Goal: Task Accomplishment & Management: Complete application form

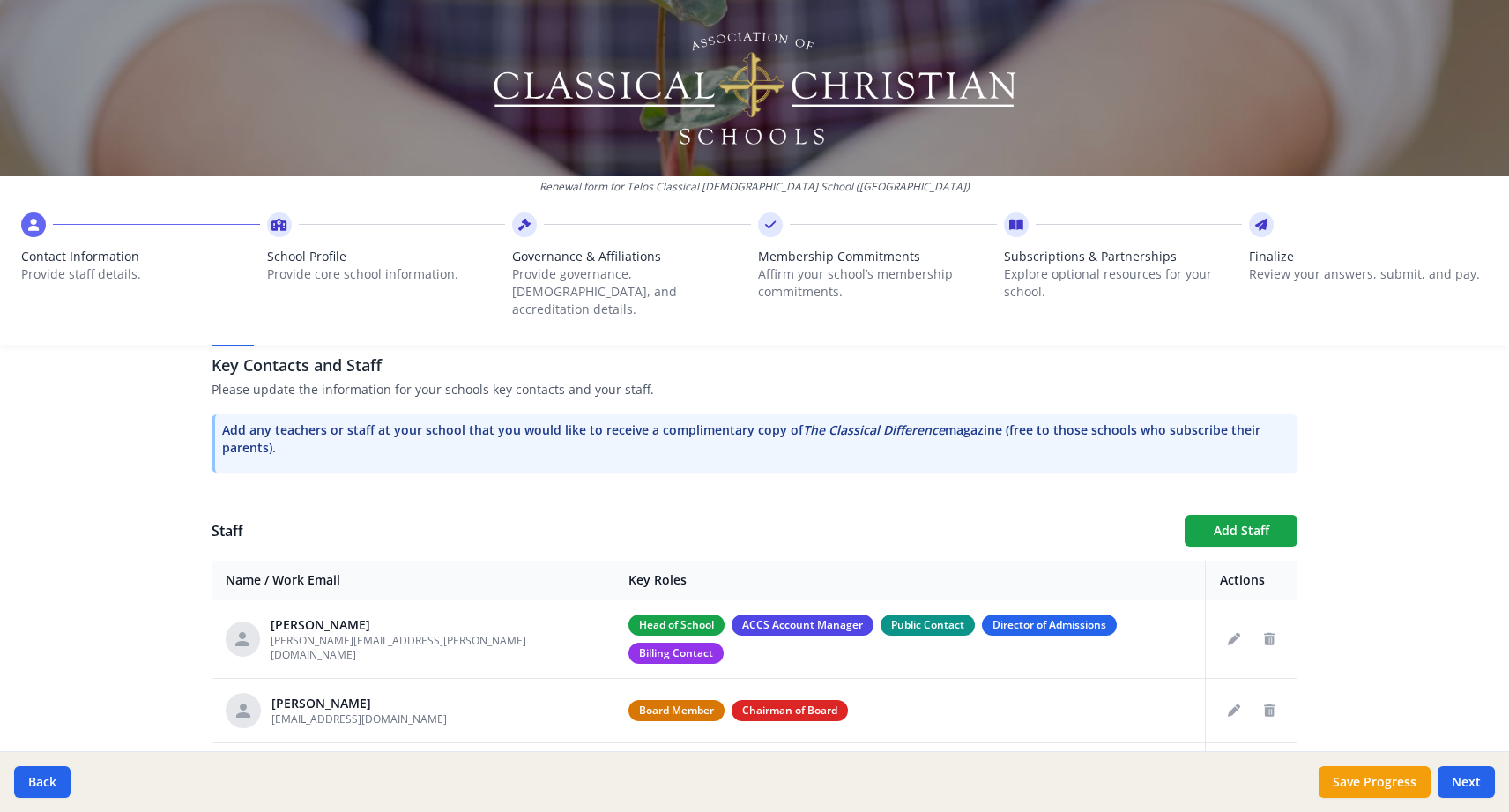
scroll to position [483, 0]
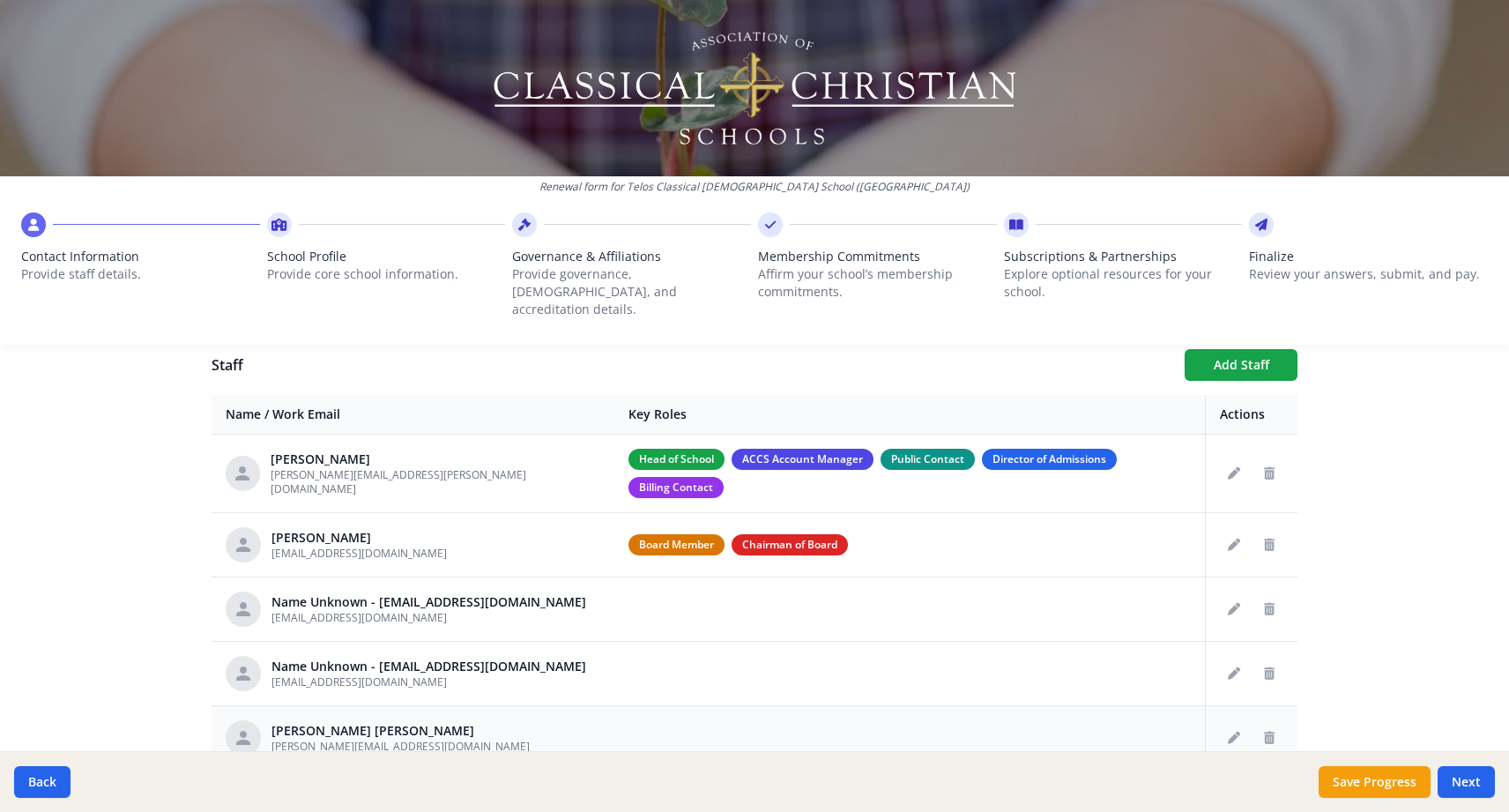
scroll to position [689, 0]
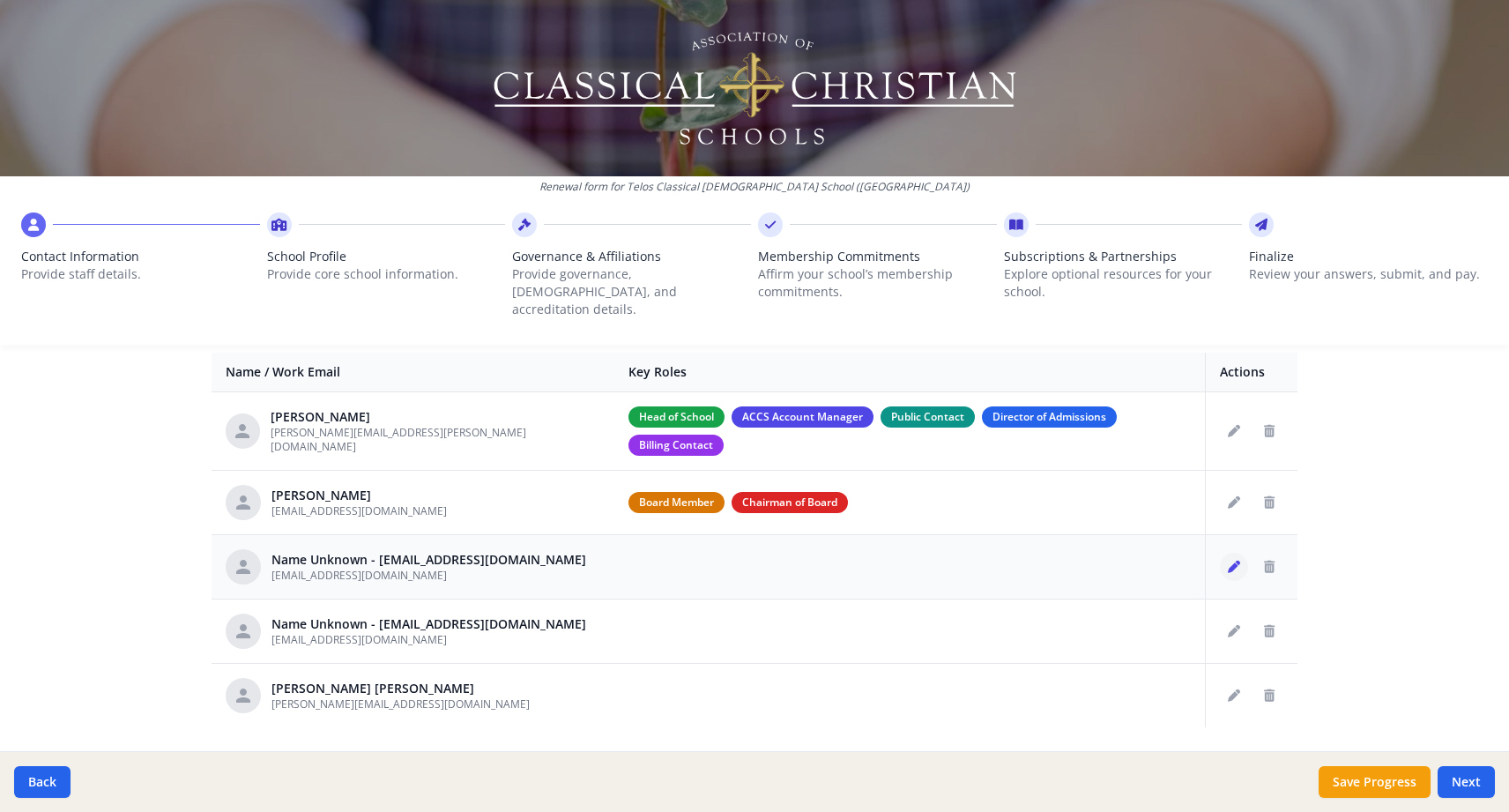
click at [1231, 560] on icon "Edit staff" at bounding box center [1234, 567] width 13 height 13
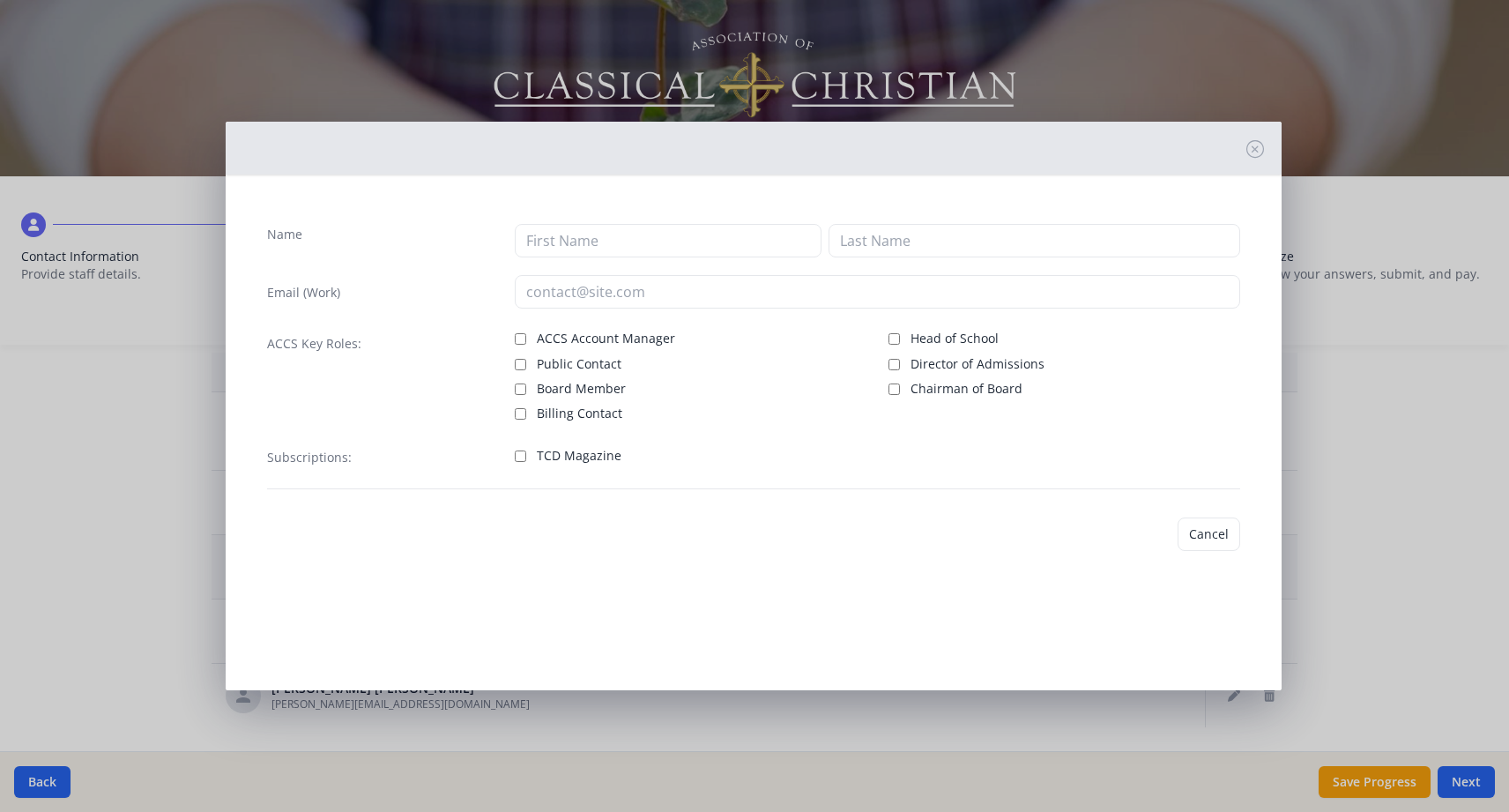
type input "[EMAIL_ADDRESS][DOMAIN_NAME]"
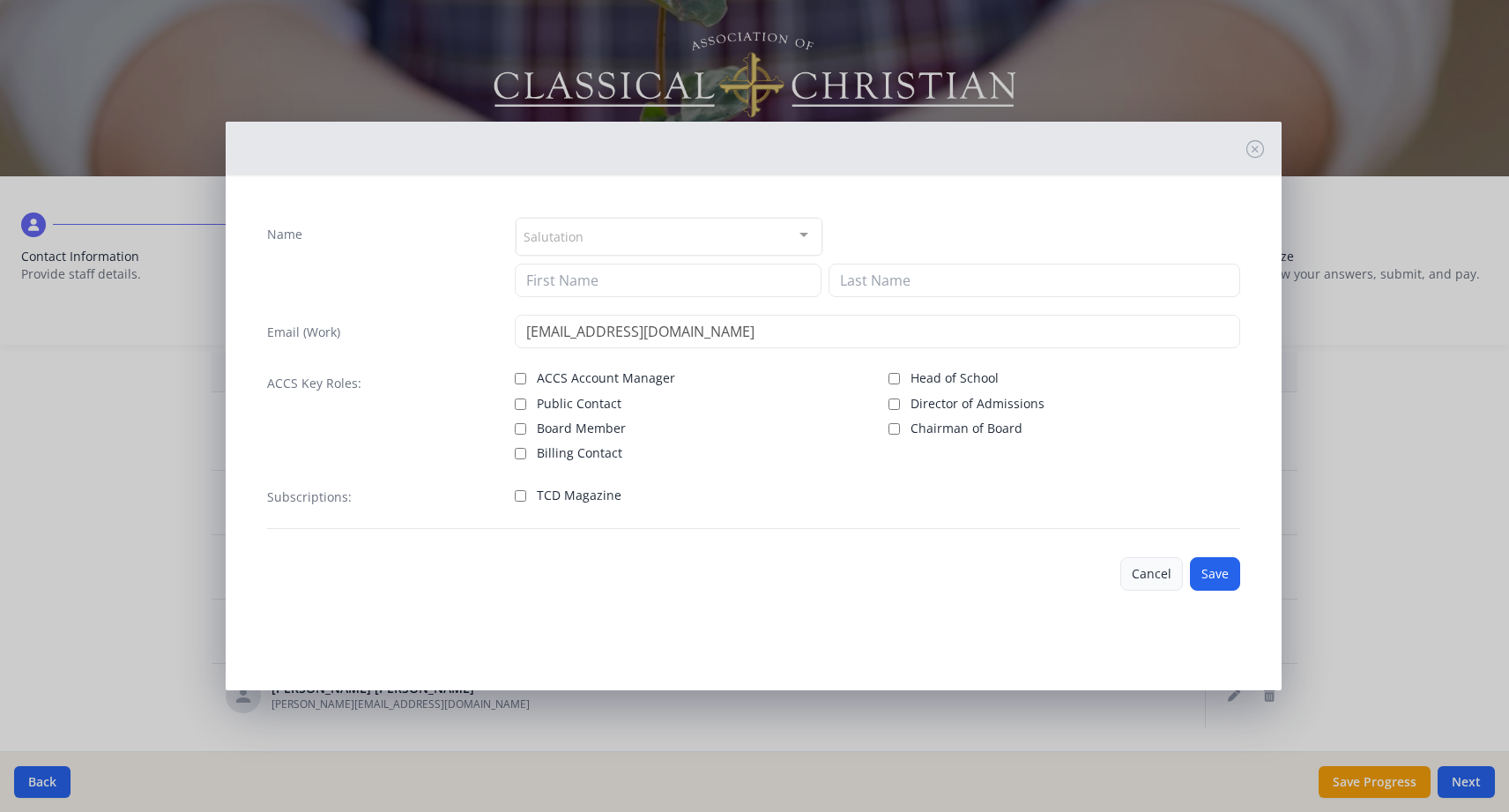
click at [1147, 583] on button "Cancel" at bounding box center [1152, 573] width 63 height 33
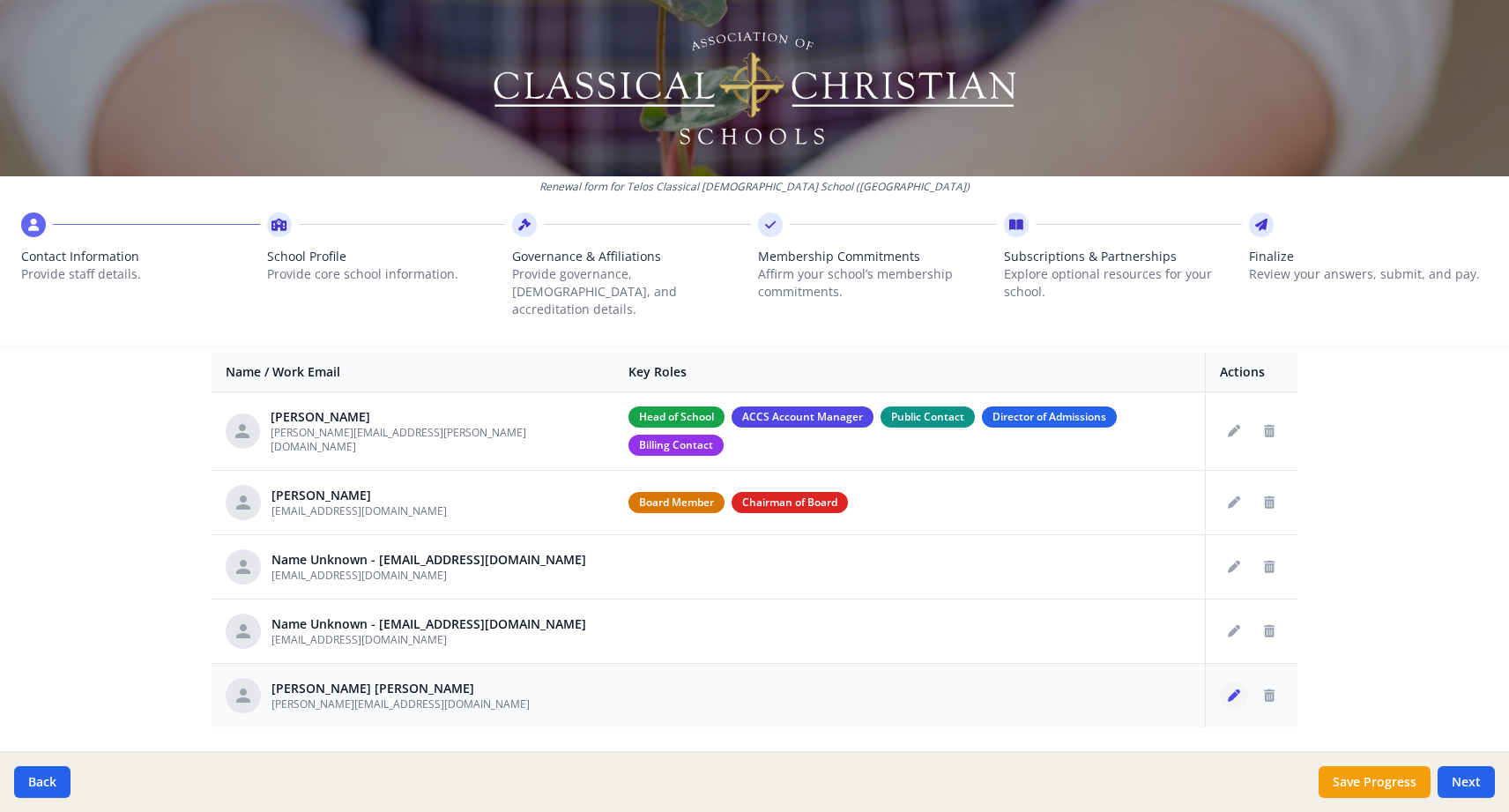
click at [1228, 690] on icon "Edit staff" at bounding box center [1234, 696] width 13 height 13
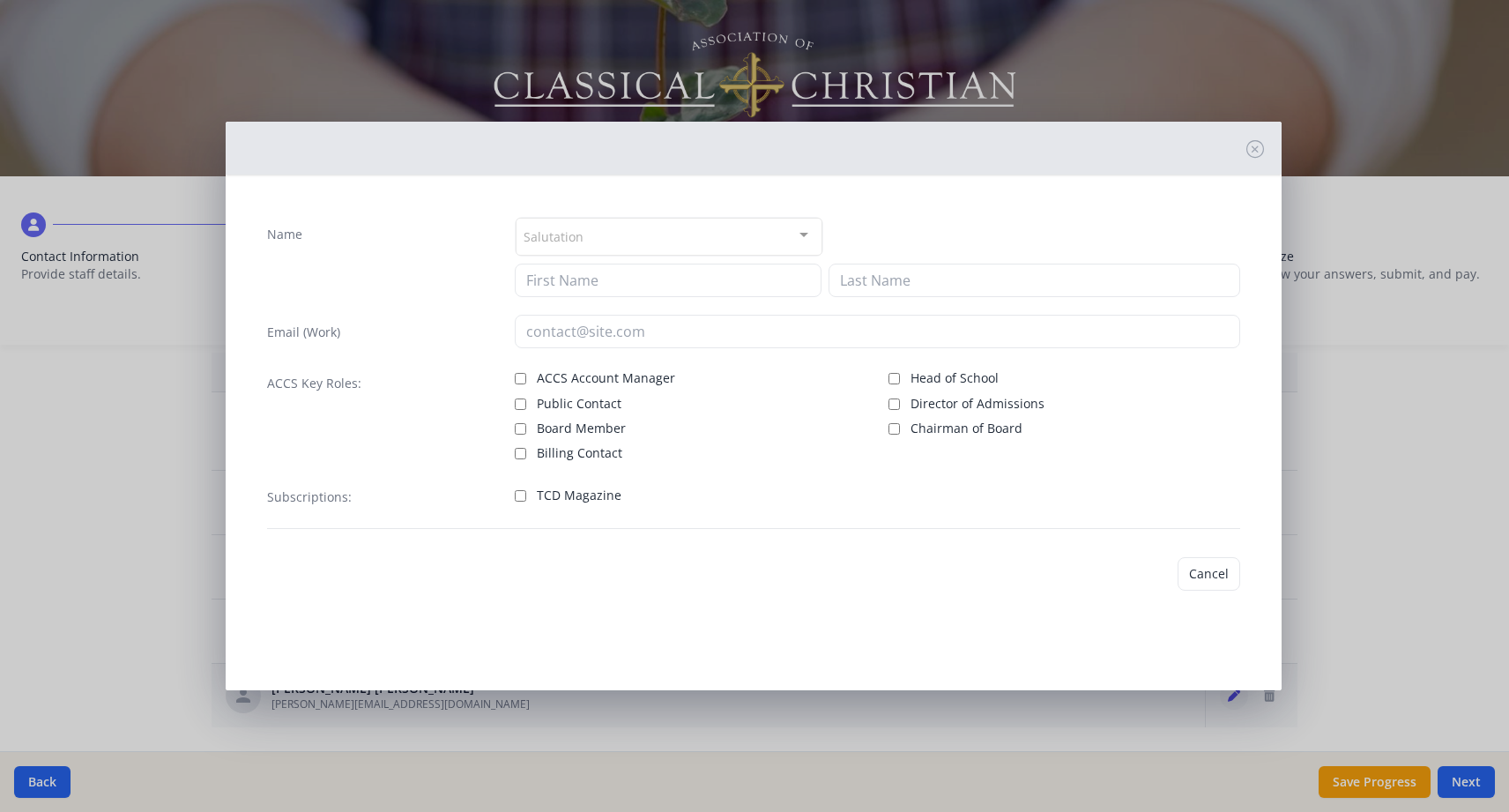
type input "Lee Ann"
type input "[PERSON_NAME]"
type input "[PERSON_NAME][EMAIL_ADDRESS][DOMAIN_NAME]"
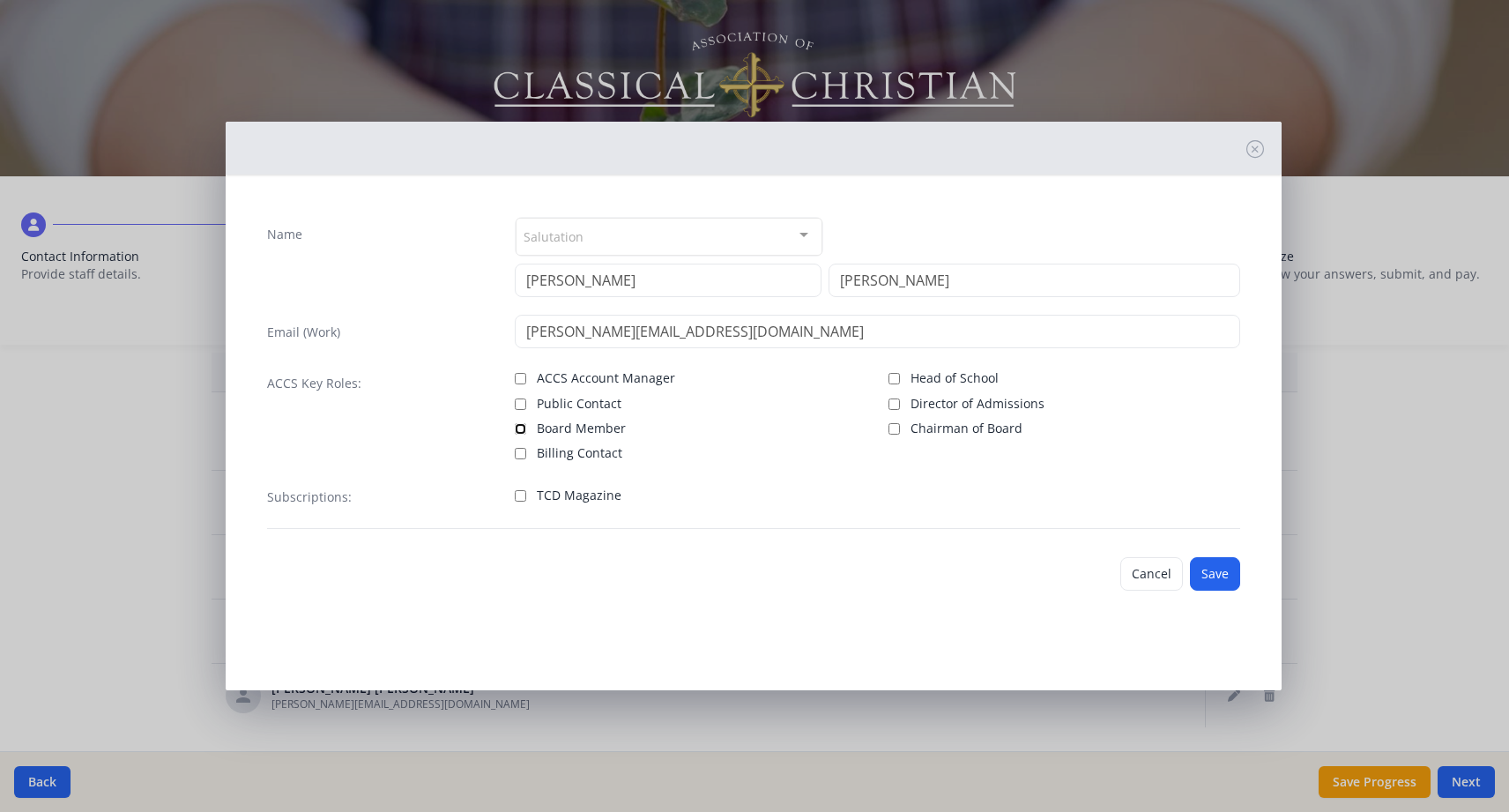
click at [516, 429] on input "Board Member" at bounding box center [520, 428] width 12 height 12
checkbox input "true"
click at [1214, 573] on button "Save" at bounding box center [1215, 573] width 50 height 33
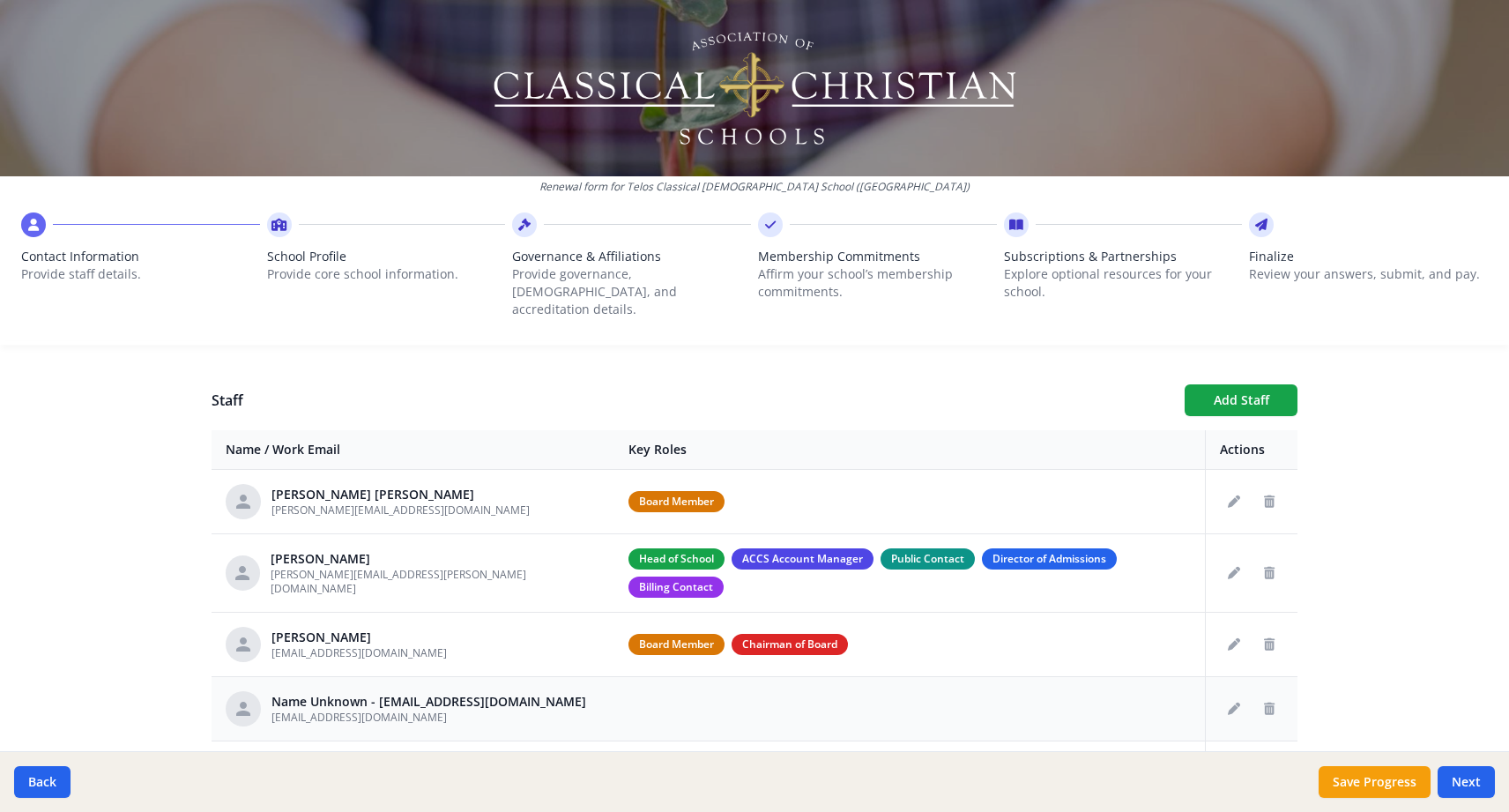
scroll to position [612, 0]
click at [1253, 384] on button "Add Staff" at bounding box center [1241, 399] width 113 height 31
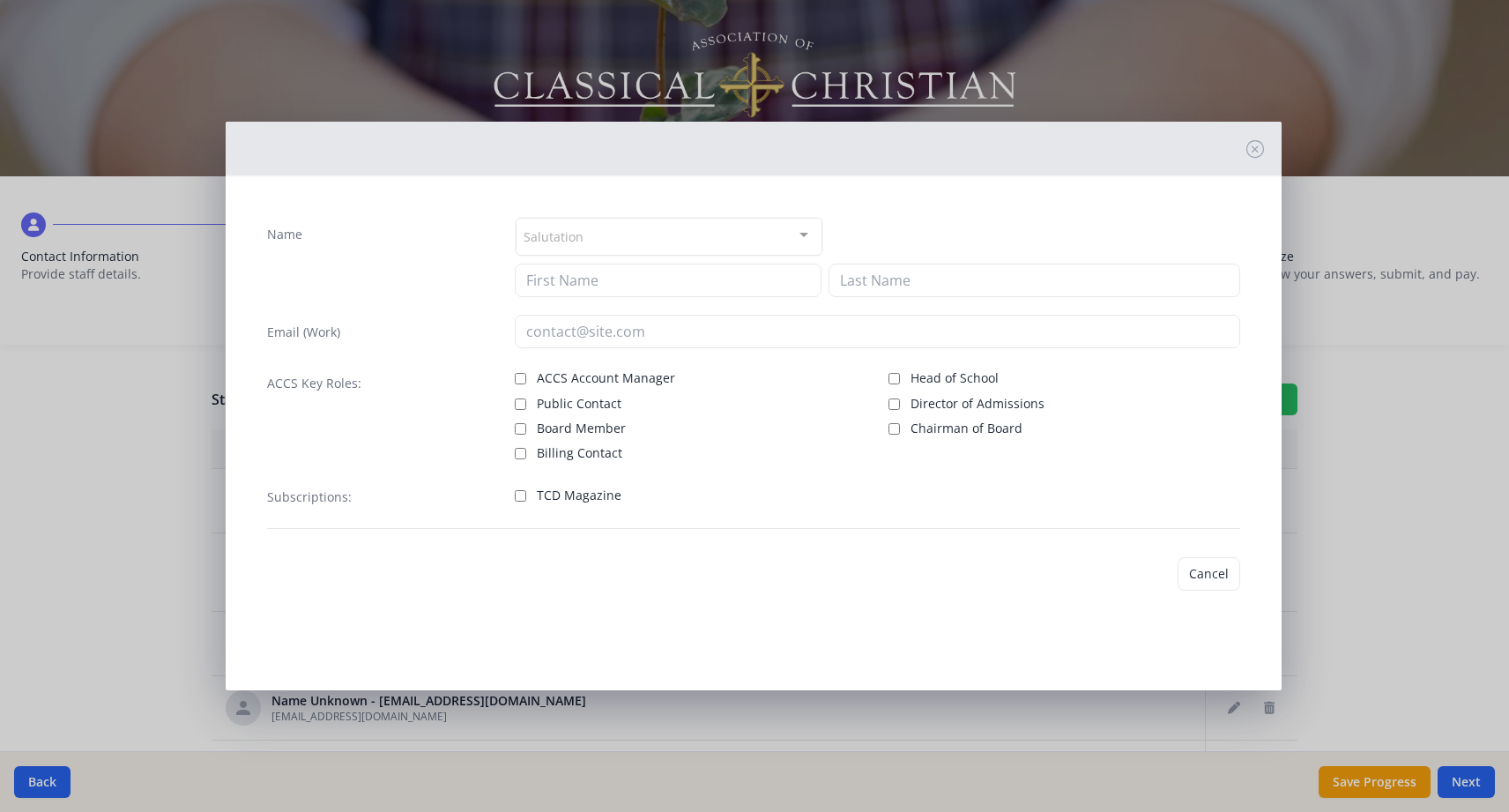
checkbox input "false"
click at [768, 235] on div "Salutation" at bounding box center [669, 236] width 307 height 38
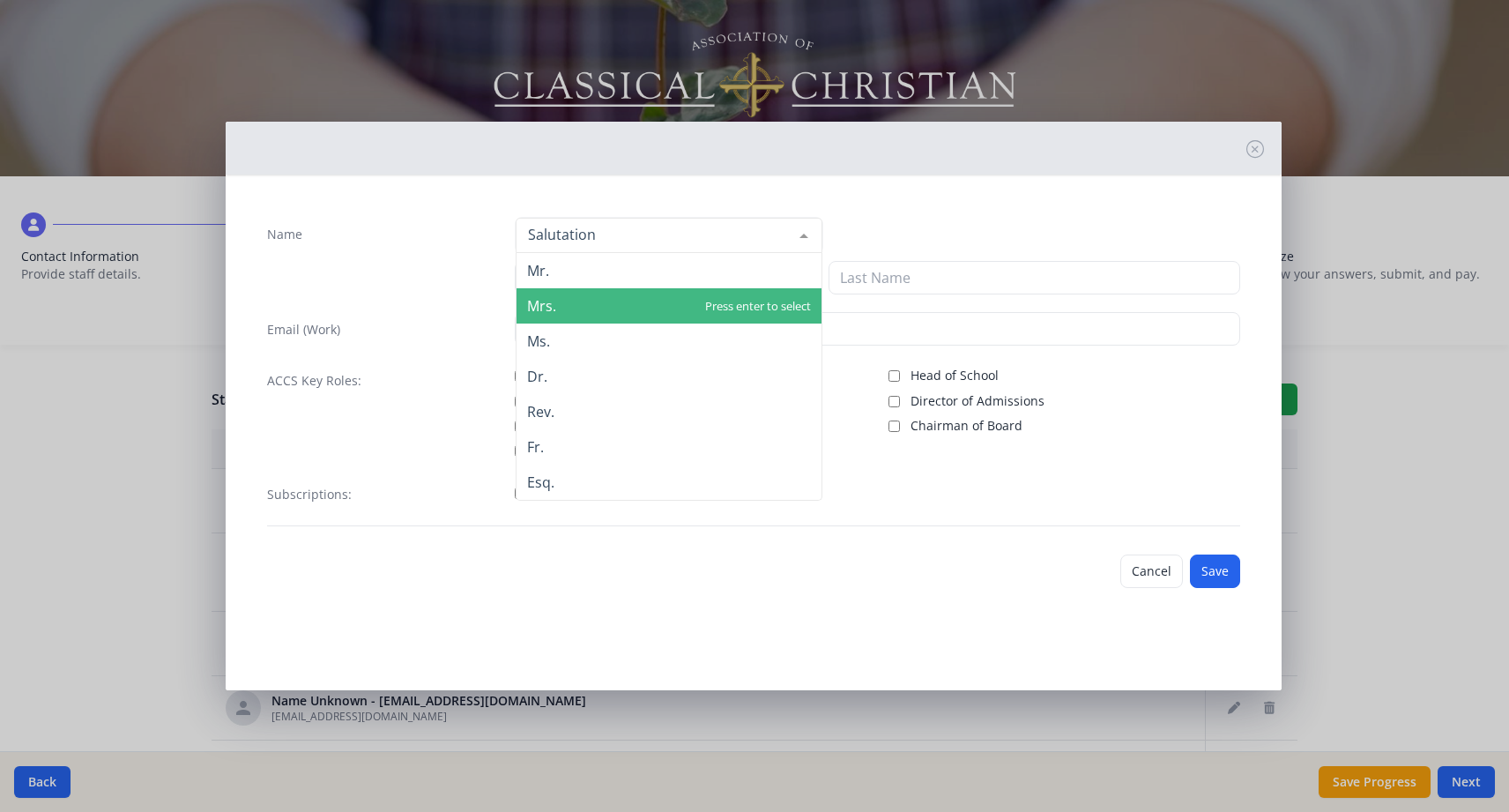
click at [682, 306] on span "Mrs." at bounding box center [669, 305] width 305 height 35
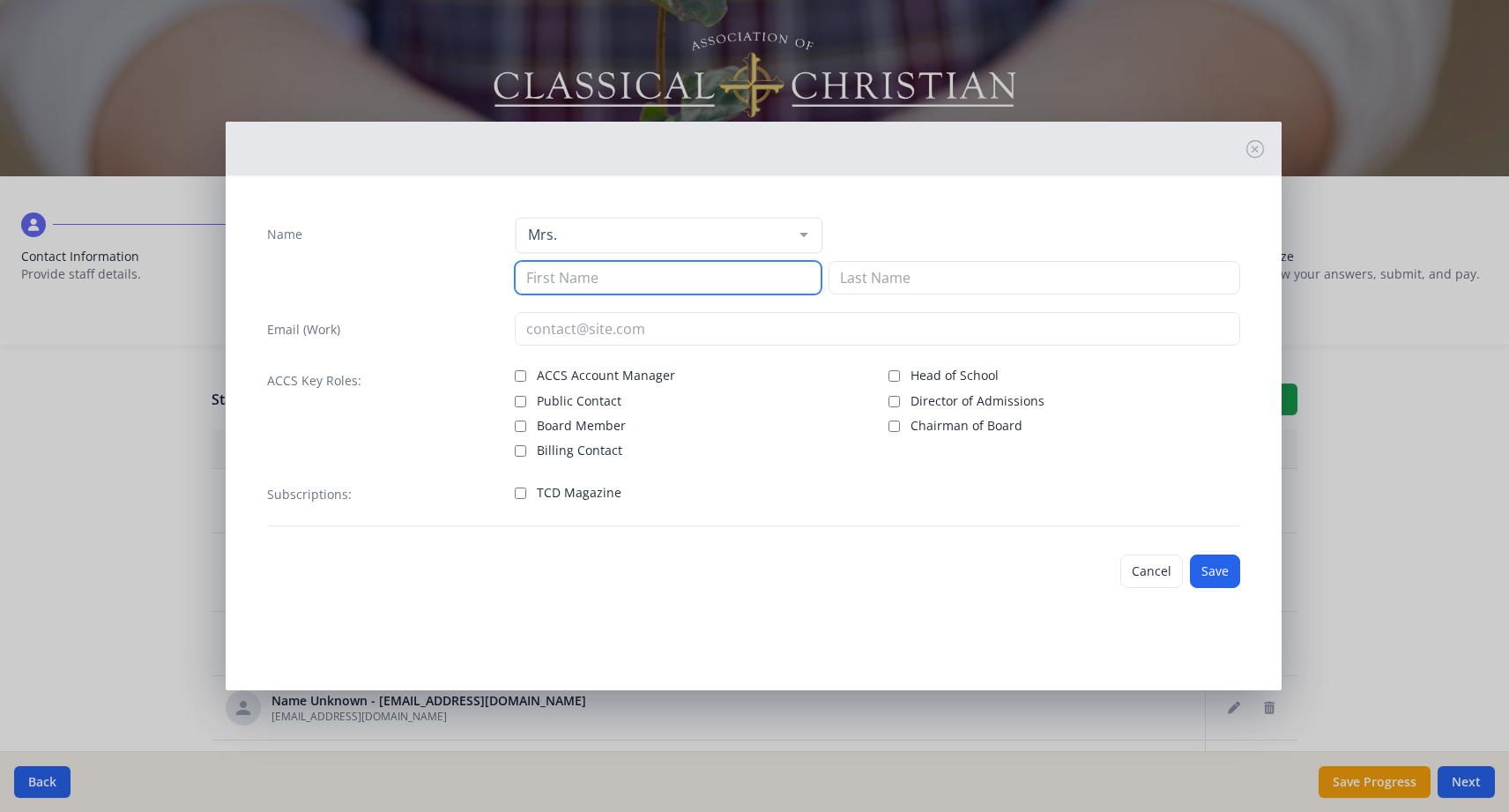
click at [681, 286] on input at bounding box center [668, 278] width 307 height 33
type input "c"
type input "Carla"
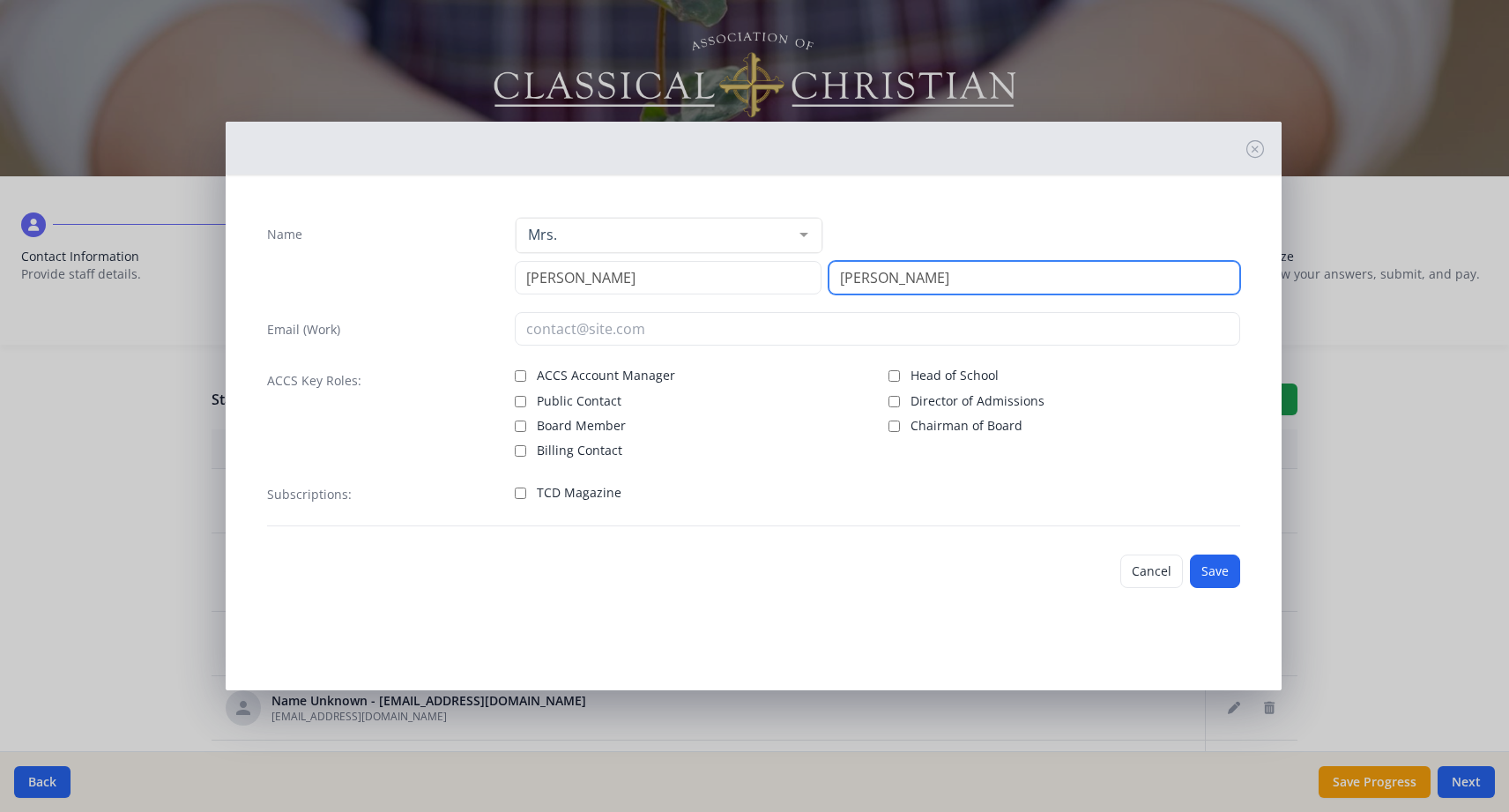
type input "Langham"
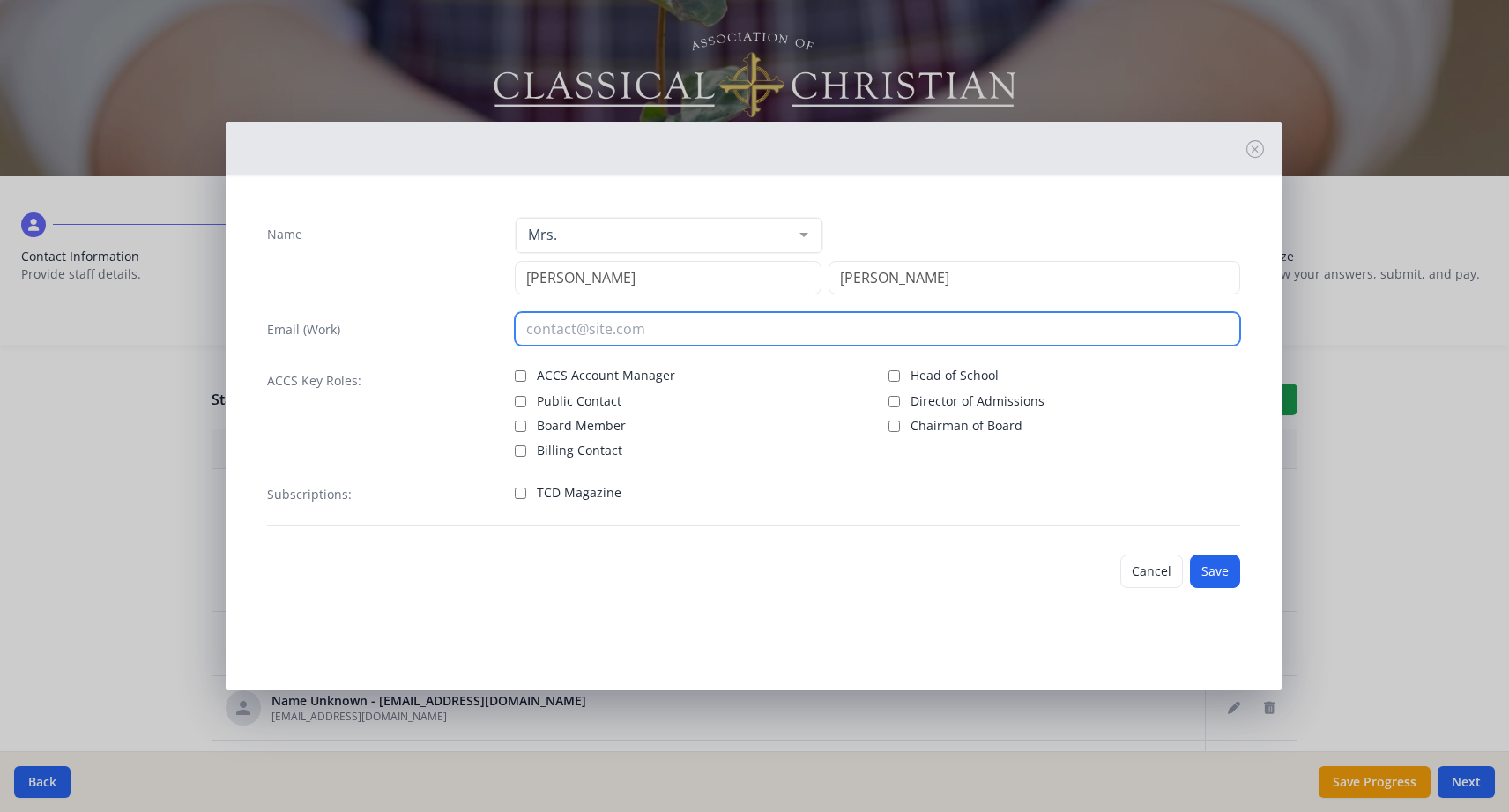
click at [618, 332] on input "email" at bounding box center [878, 328] width 726 height 33
type input "clangham@fbccrosby.org"
